Goal: Navigation & Orientation: Find specific page/section

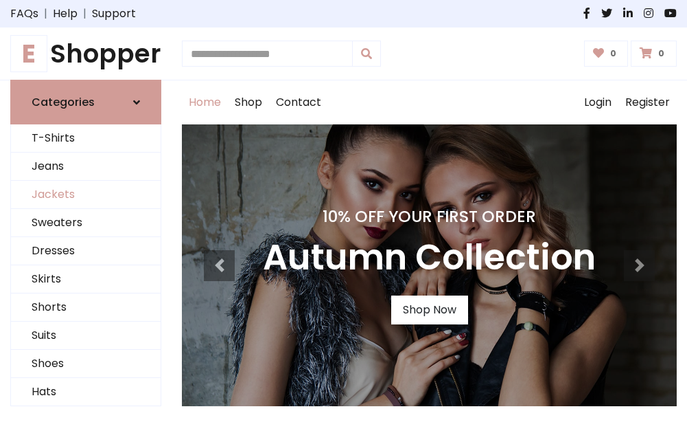
click at [86, 195] on link "Jackets" at bounding box center [86, 195] width 150 height 28
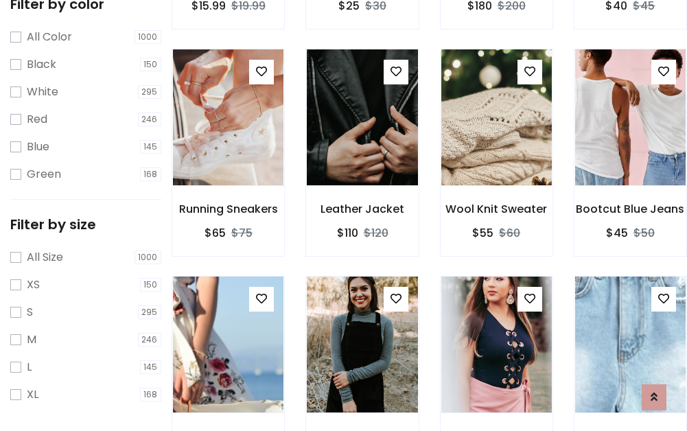
scroll to position [551, 0]
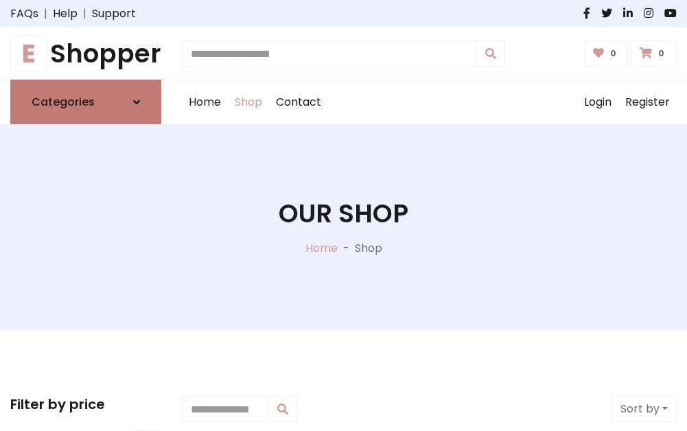
click at [86, 102] on h6 "Categories" at bounding box center [63, 101] width 63 height 13
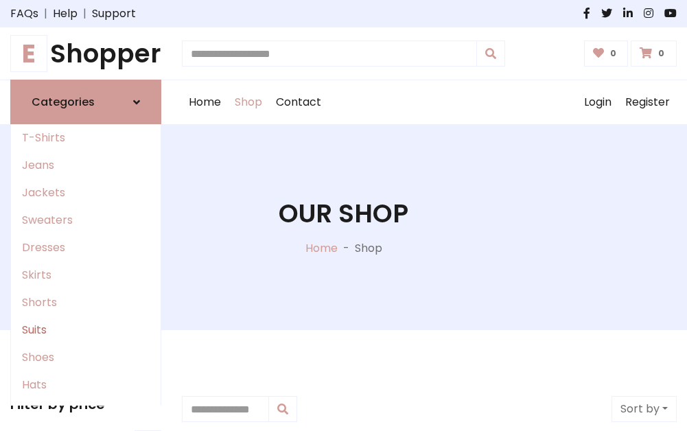
click at [86, 330] on link "Suits" at bounding box center [86, 330] width 150 height 27
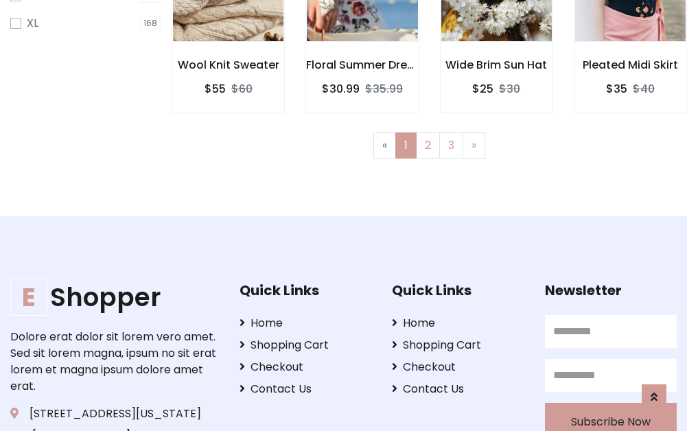
scroll to position [922, 0]
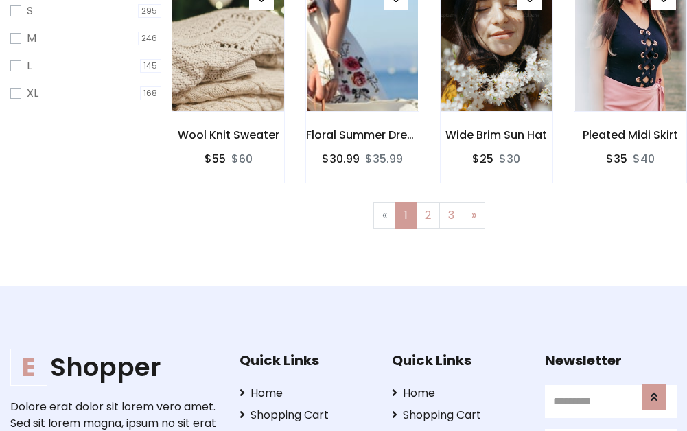
click at [228, 56] on img at bounding box center [228, 43] width 133 height 330
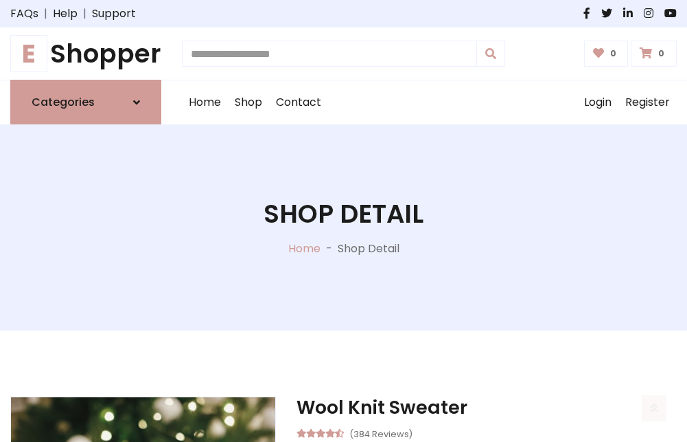
scroll to position [1283, 0]
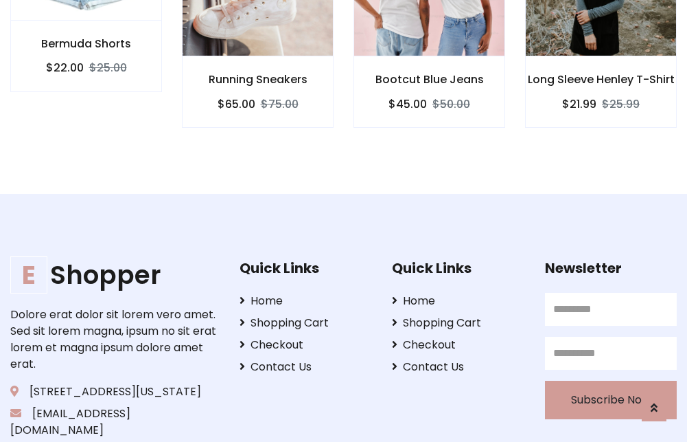
scroll to position [1282, 0]
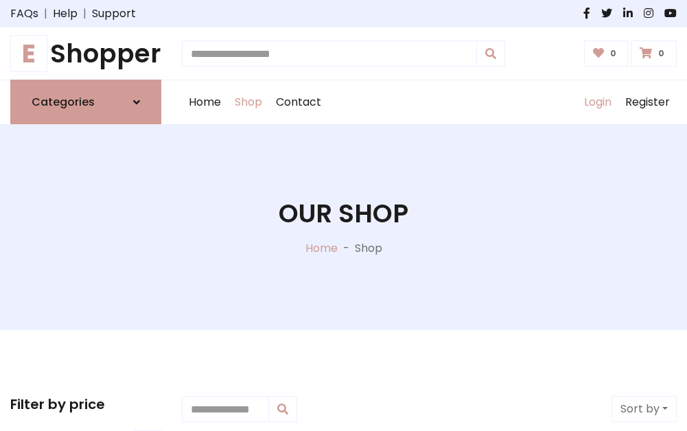
click at [597, 102] on link "Login" at bounding box center [598, 102] width 41 height 44
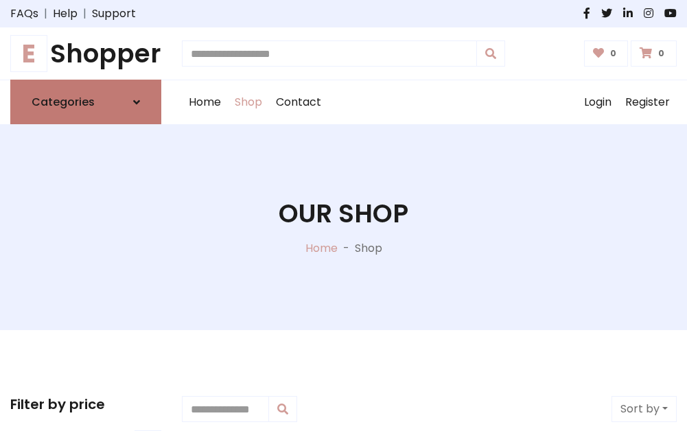
click at [137, 102] on icon at bounding box center [136, 102] width 7 height 11
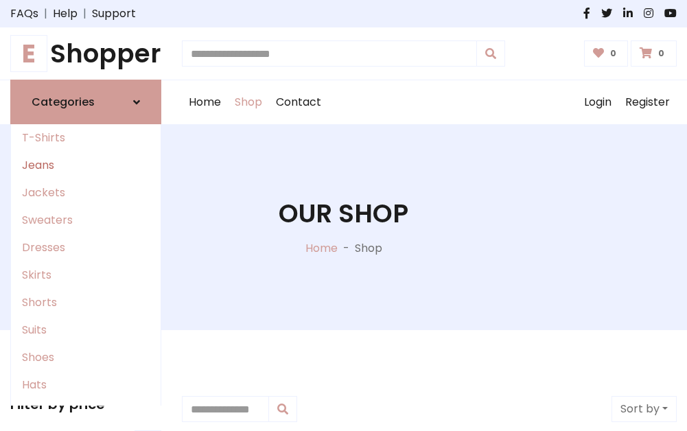
click at [86, 165] on link "Jeans" at bounding box center [86, 165] width 150 height 27
